Goal: Find specific page/section: Find specific page/section

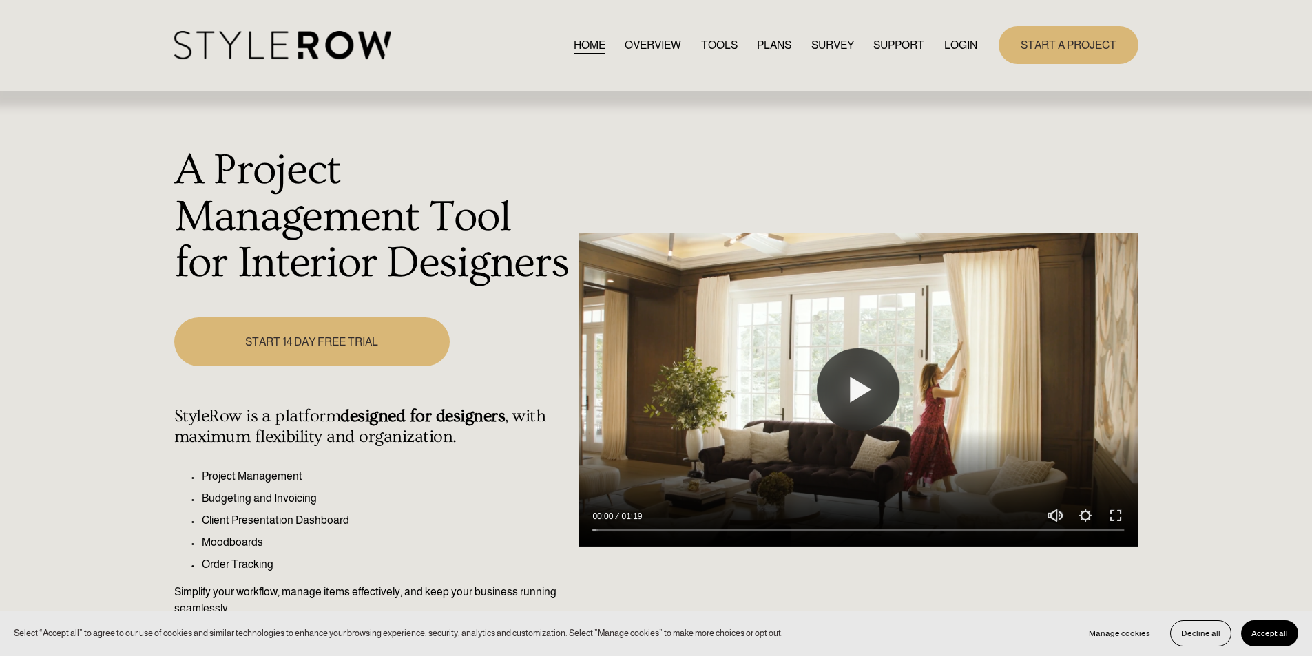
click at [978, 48] on div "START A PROJECT" at bounding box center [1057, 45] width 160 height 38
click at [966, 43] on link "LOGIN" at bounding box center [960, 45] width 33 height 19
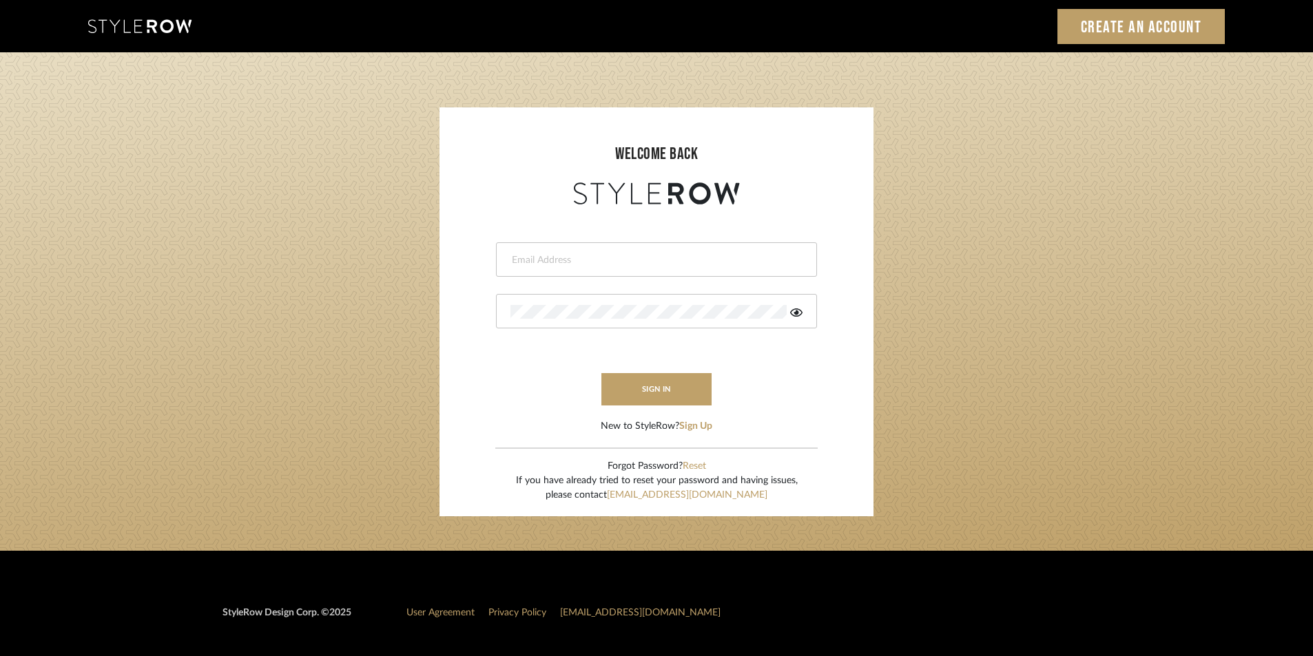
click at [680, 267] on div at bounding box center [656, 259] width 321 height 34
click at [612, 250] on div at bounding box center [656, 259] width 321 height 34
paste input "stylerowprojects1@mancini-design.com"
type input "stylerowprojects1@mancini-design.com"
click at [636, 377] on button "sign in" at bounding box center [656, 389] width 110 height 32
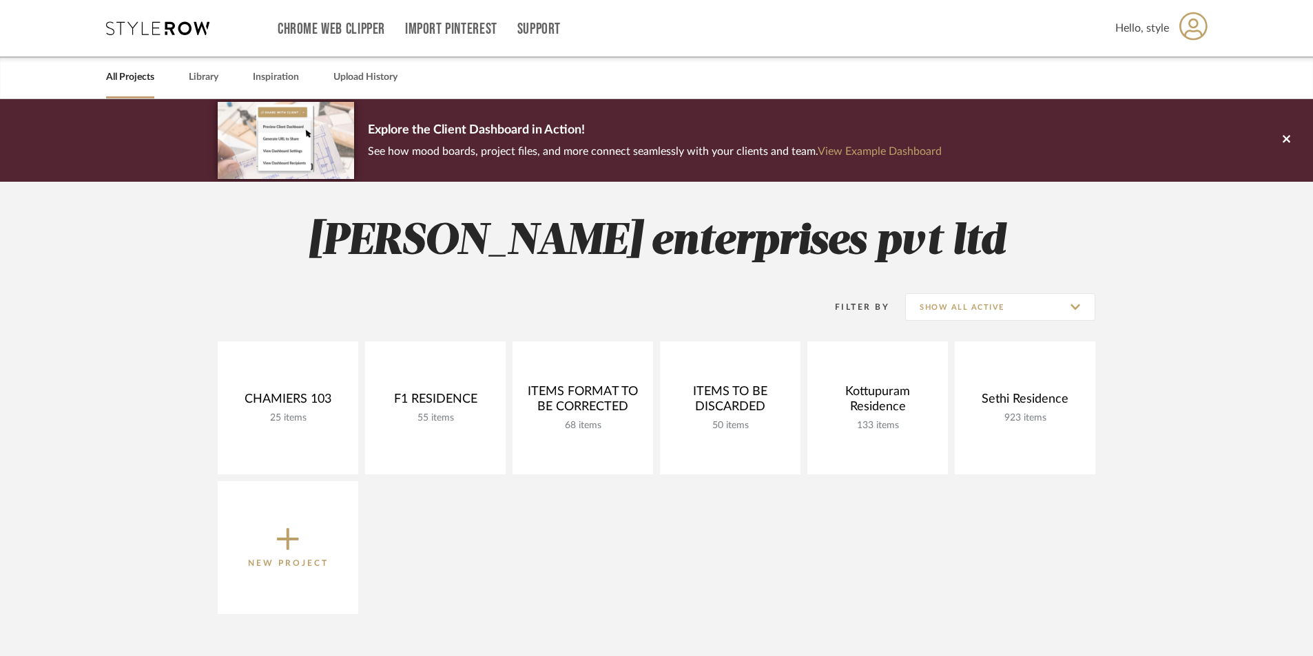
click at [137, 81] on link "All Projects" at bounding box center [130, 77] width 48 height 19
click at [206, 79] on link "Library" at bounding box center [204, 77] width 30 height 19
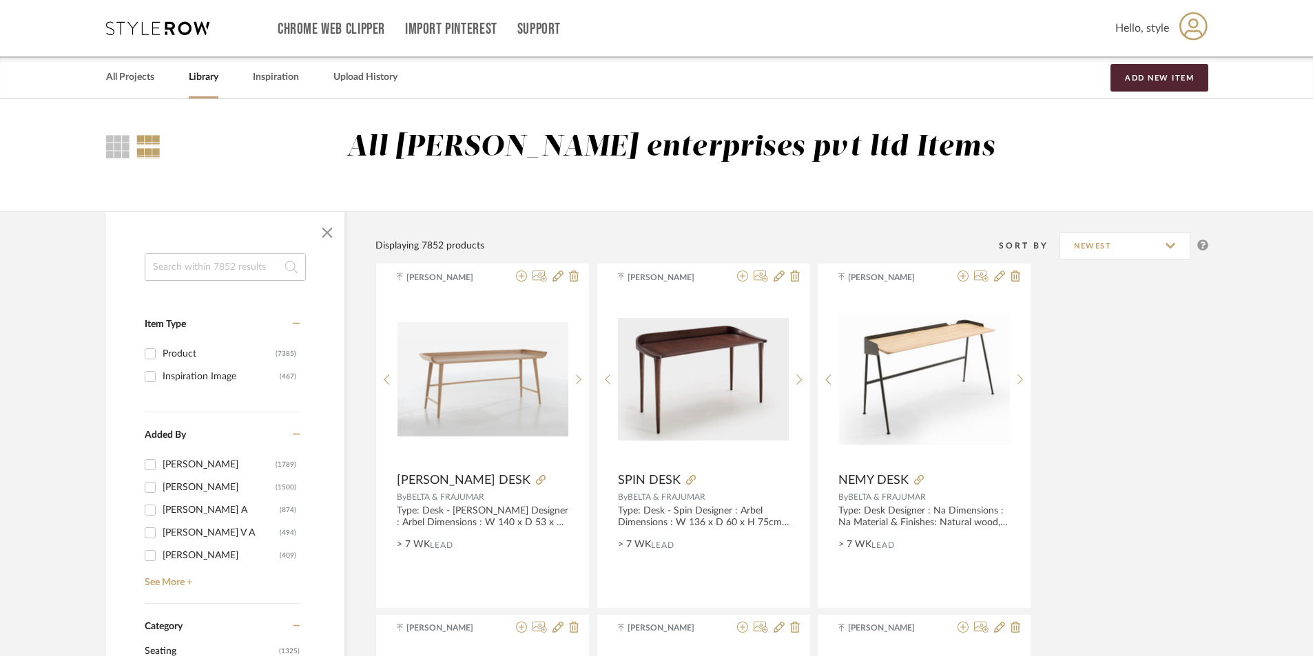
click at [220, 272] on input at bounding box center [225, 267] width 161 height 28
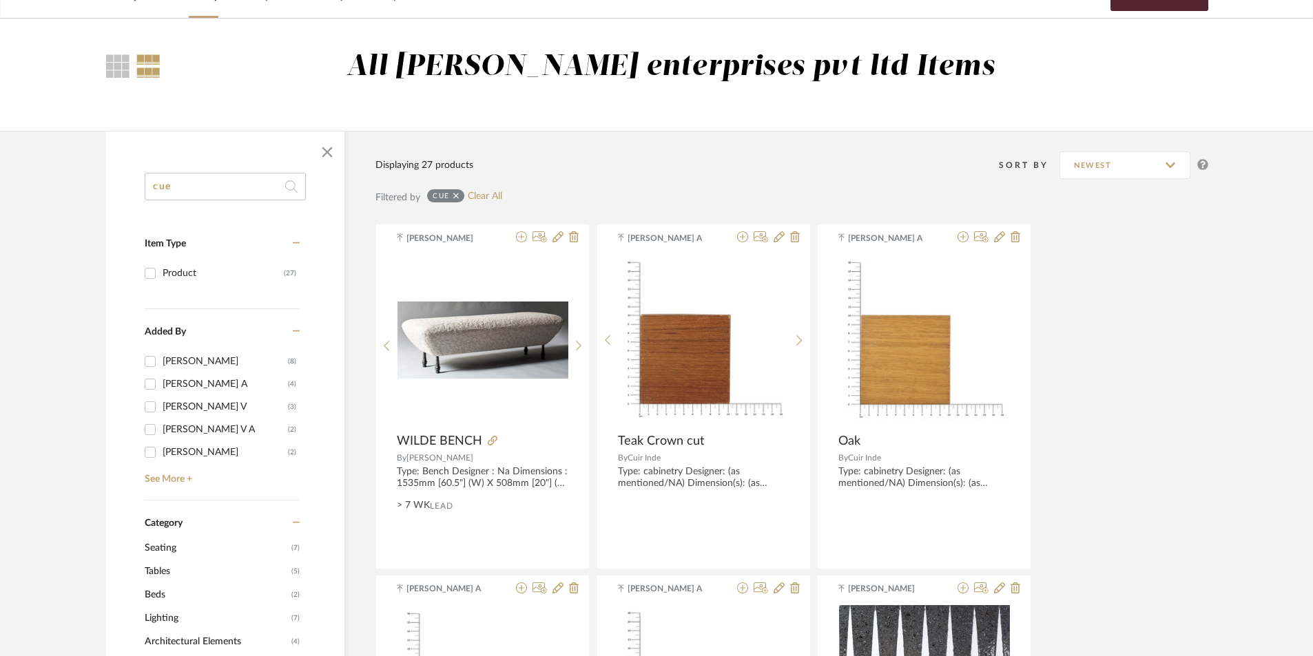
scroll to position [147, 0]
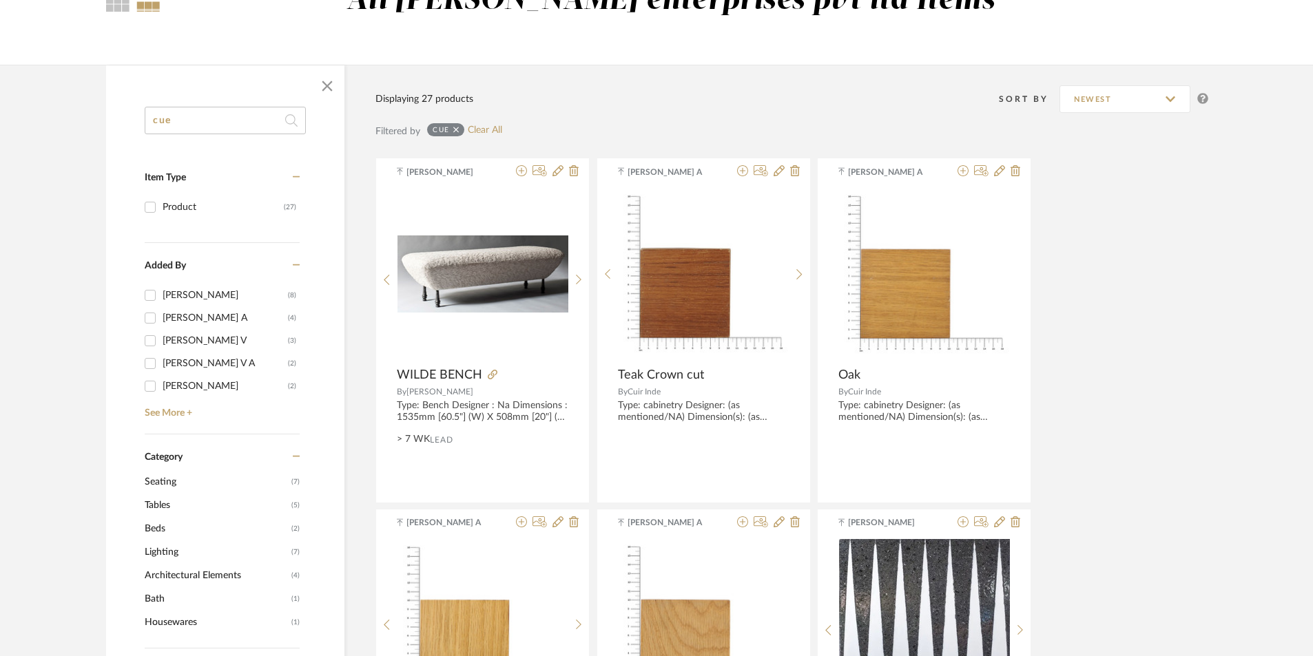
click at [192, 124] on input "cue" at bounding box center [225, 121] width 161 height 28
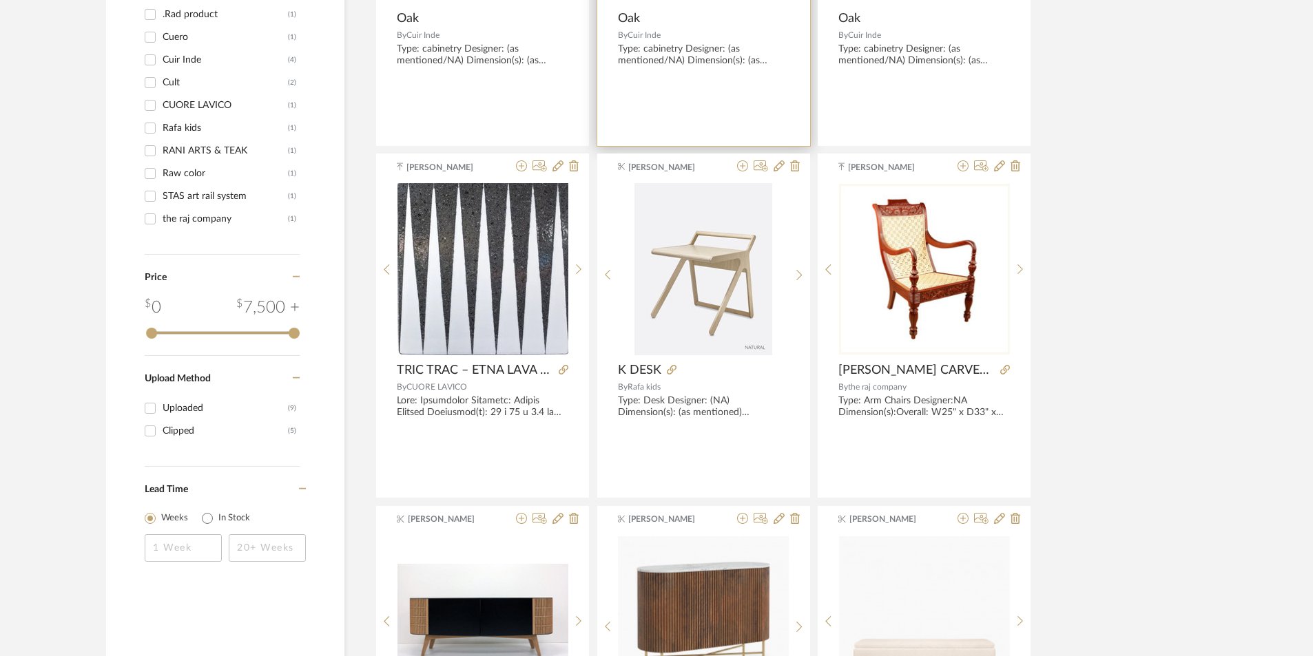
scroll to position [835, 0]
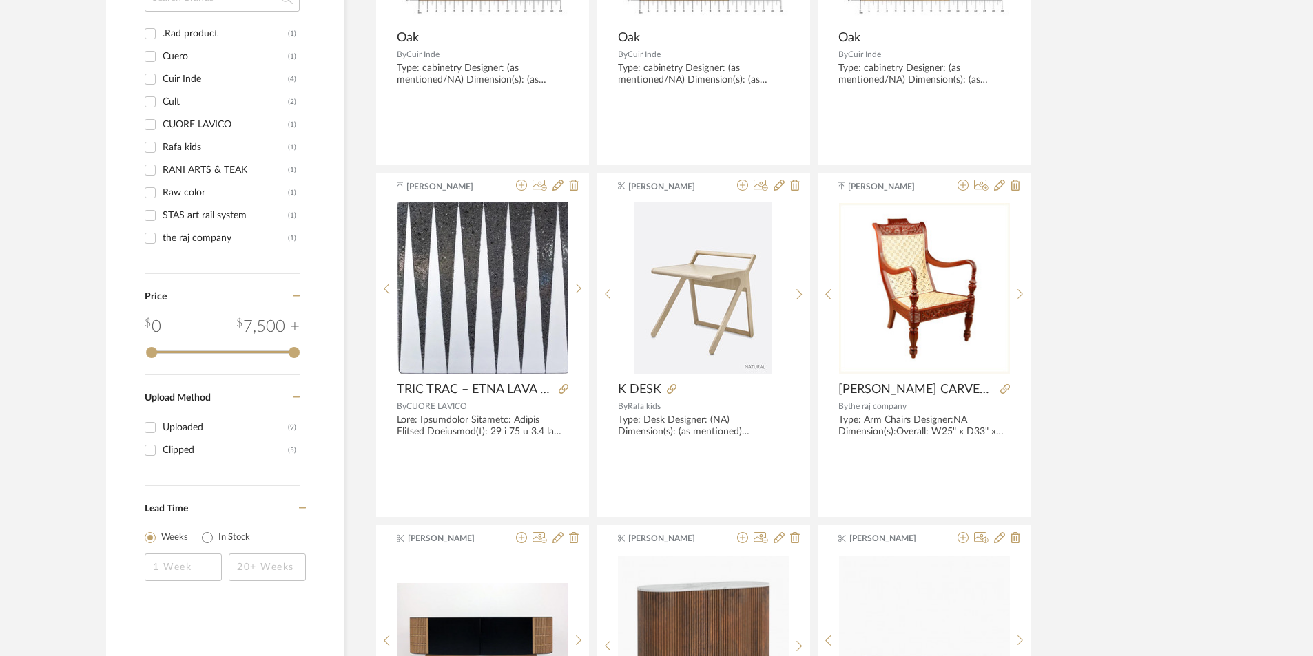
type input "cue rack"
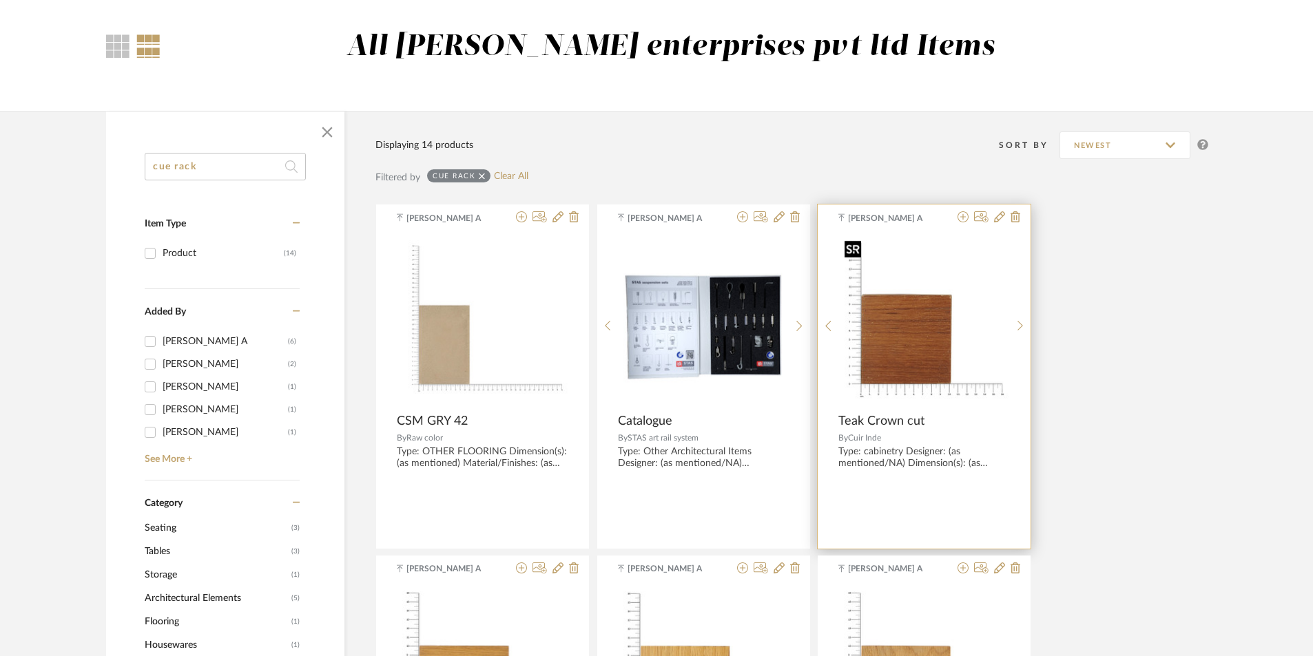
scroll to position [0, 0]
